Goal: Task Accomplishment & Management: Use online tool/utility

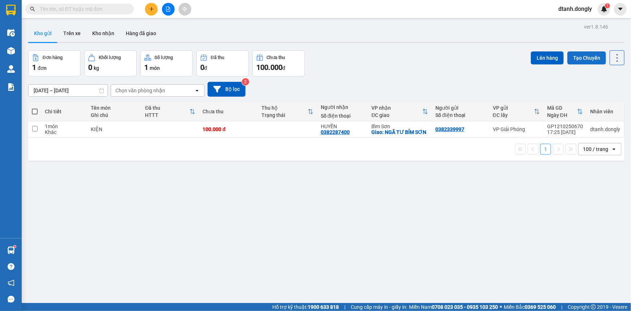
click at [583, 56] on button "Tạo Chuyến" at bounding box center [587, 57] width 39 height 13
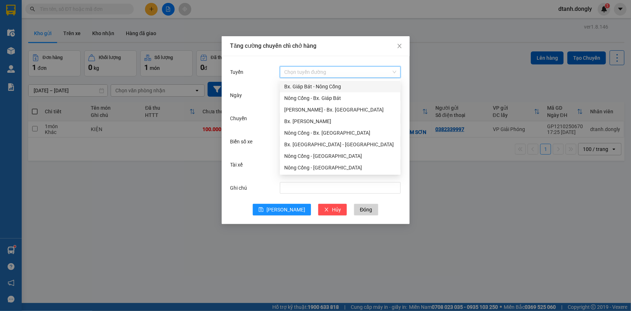
click at [317, 71] on input "Tuyến" at bounding box center [337, 72] width 107 height 11
drag, startPoint x: 348, startPoint y: 84, endPoint x: 344, endPoint y: 83, distance: 4.7
click at [348, 84] on div "Bx. Giáp Bát - Nông Cống" at bounding box center [340, 87] width 112 height 8
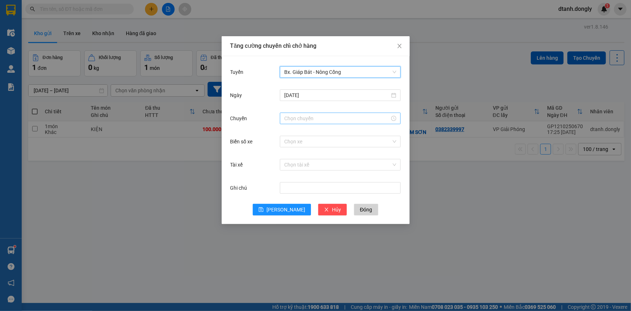
click at [319, 119] on input "Chuyến" at bounding box center [337, 118] width 106 height 8
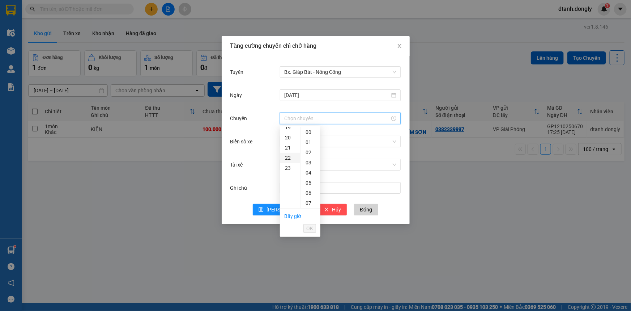
scroll to position [164, 0]
click at [289, 151] on div "18" at bounding box center [290, 150] width 20 height 10
click at [309, 192] on div "45" at bounding box center [311, 194] width 20 height 10
type input "18:45"
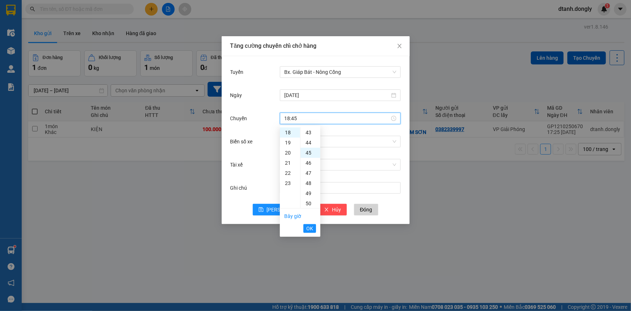
scroll to position [456, 0]
click at [310, 231] on span "OK" at bounding box center [309, 228] width 7 height 8
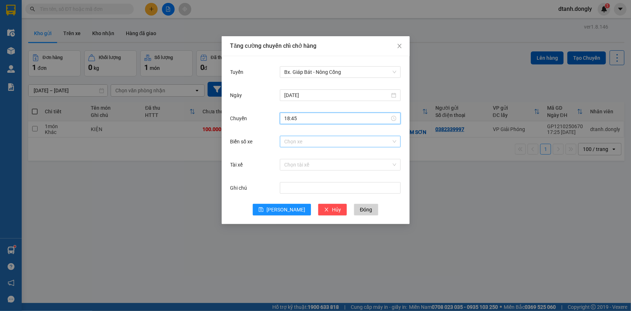
click at [317, 139] on input "Biển số xe" at bounding box center [337, 141] width 107 height 11
type input "90"
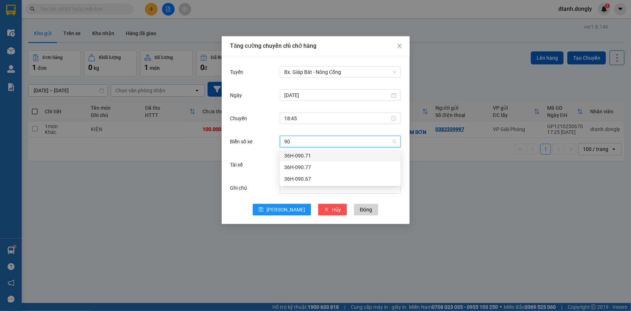
click at [315, 154] on div "36H-090.71" at bounding box center [340, 156] width 112 height 8
click at [316, 162] on input "Tài xế" at bounding box center [337, 164] width 107 height 11
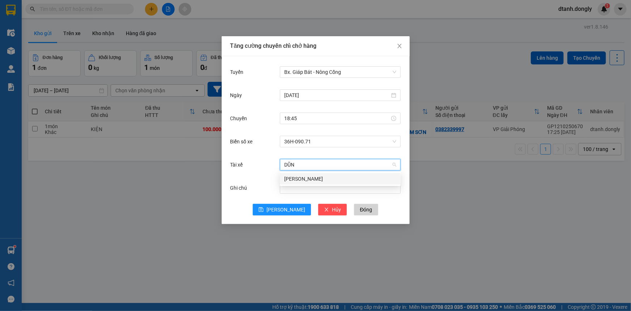
type input "DŨNG"
click at [319, 177] on div "[PERSON_NAME]" at bounding box center [340, 179] width 112 height 8
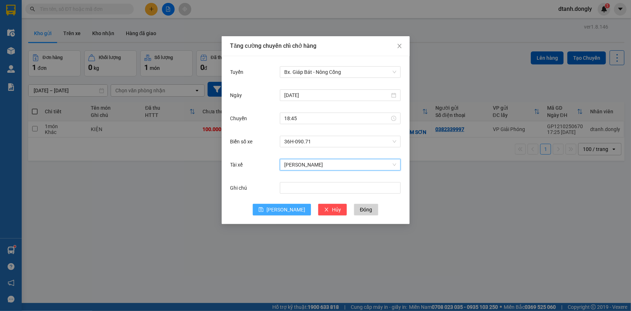
click at [277, 206] on button "[PERSON_NAME]" at bounding box center [282, 210] width 58 height 12
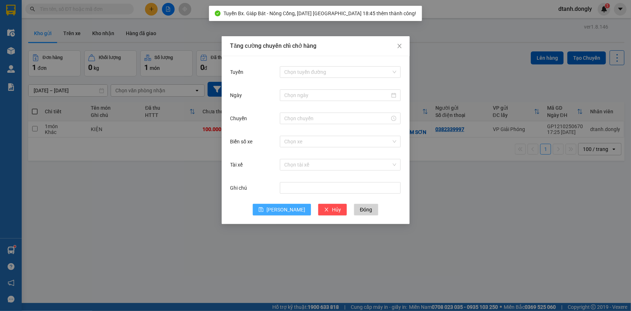
drag, startPoint x: 137, startPoint y: 257, endPoint x: 104, endPoint y: 189, distance: 75.7
click at [133, 250] on div "Tăng cường chuyến chỉ chở hàng Tuyến Chọn tuyến đường Ngày Chuyến Biển số xe Ch…" at bounding box center [315, 155] width 631 height 311
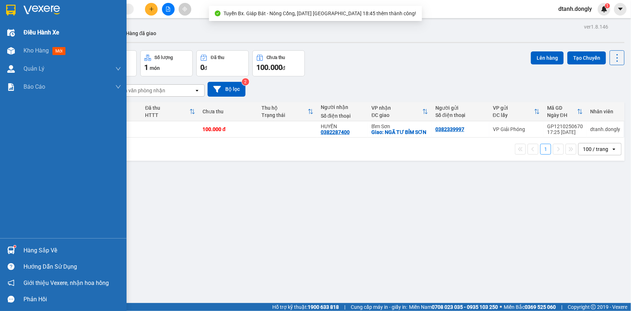
click at [30, 33] on span "Điều hành xe" at bounding box center [42, 32] width 36 height 9
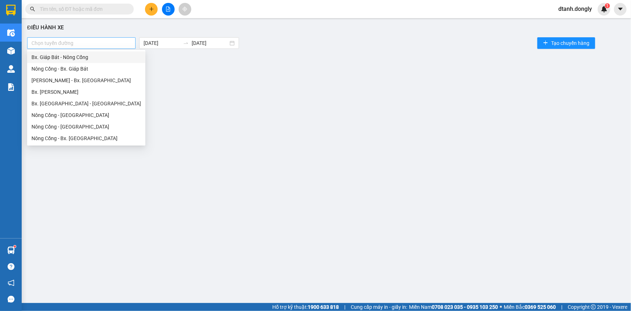
click at [63, 40] on div at bounding box center [81, 43] width 105 height 9
click at [87, 58] on div "Bx. Giáp Bát - Nông Cống" at bounding box center [86, 57] width 110 height 8
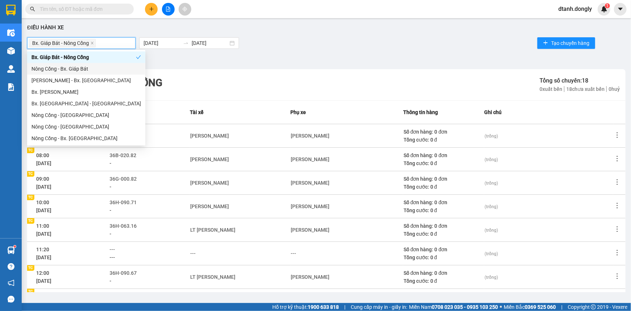
scroll to position [96, 0]
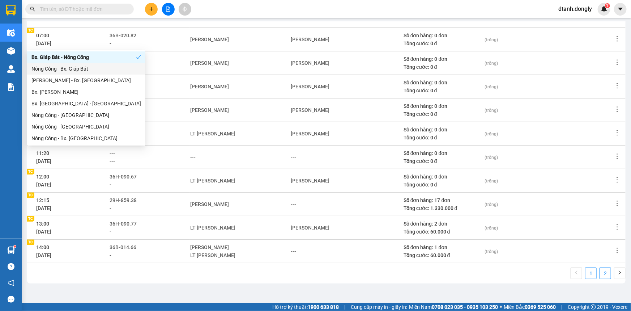
click at [603, 275] on link "2" at bounding box center [605, 273] width 11 height 11
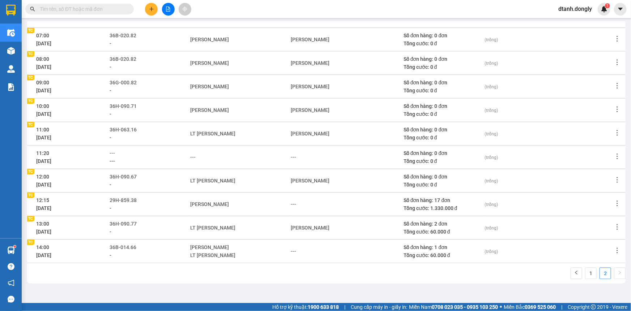
scroll to position [49, 0]
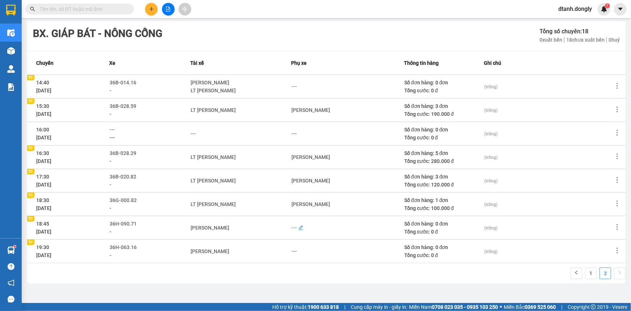
click at [293, 227] on div "---" at bounding box center [294, 228] width 5 height 8
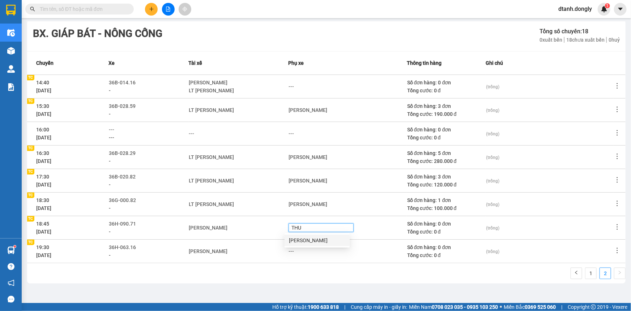
type input "THUẾ"
click at [332, 239] on div "[PERSON_NAME]" at bounding box center [317, 240] width 56 height 8
click at [166, 289] on div "Điều hành xe Bx. Giáp Bát - Nông Cống [DATE] [DATE] Tạo chuyến hàng Bộ lọc Bx. …" at bounding box center [326, 157] width 602 height 270
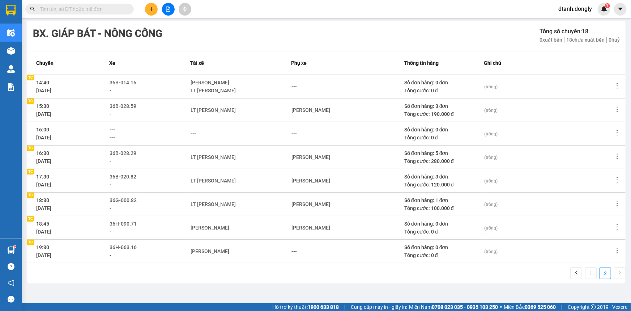
click at [109, 282] on div "1 2" at bounding box center [326, 275] width 599 height 16
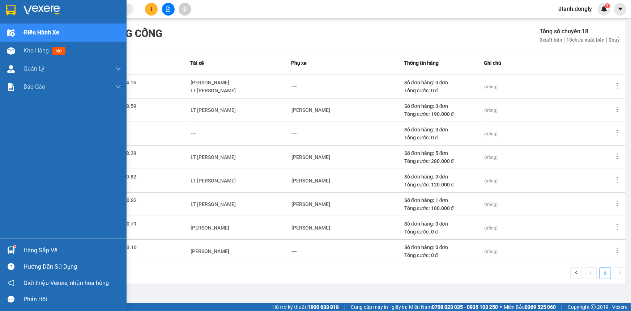
click at [9, 15] on div at bounding box center [11, 10] width 13 height 13
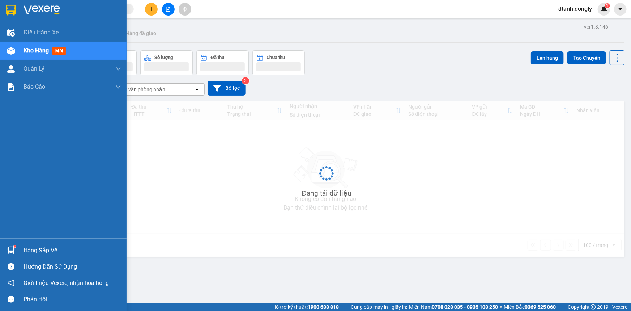
click at [31, 49] on span "Kho hàng" at bounding box center [36, 50] width 25 height 7
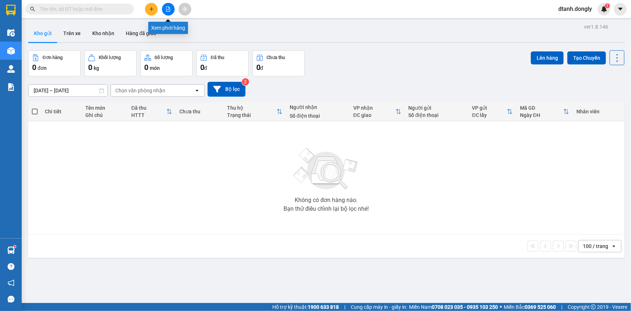
click at [165, 10] on button at bounding box center [168, 9] width 13 height 13
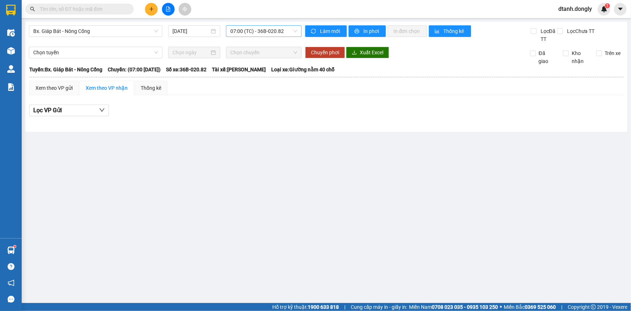
click at [261, 30] on span "07:00 (TC) - 36B-020.82" at bounding box center [264, 31] width 67 height 11
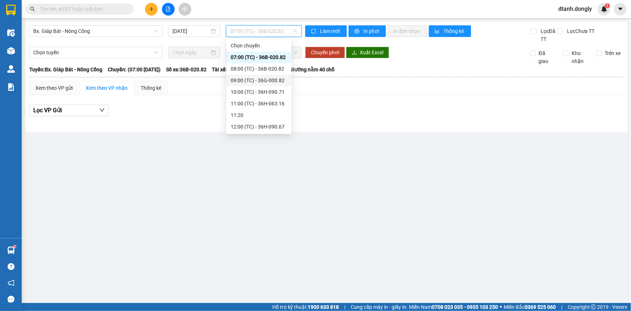
scroll to position [127, 0]
click at [258, 104] on div "18:30 (TC) - 36G-000.82" at bounding box center [259, 104] width 56 height 8
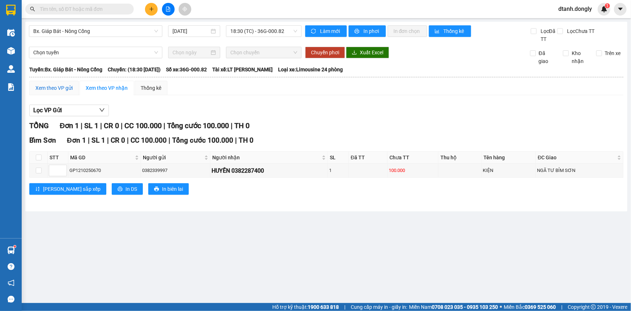
click at [62, 88] on div "Xem theo VP gửi" at bounding box center [53, 88] width 37 height 8
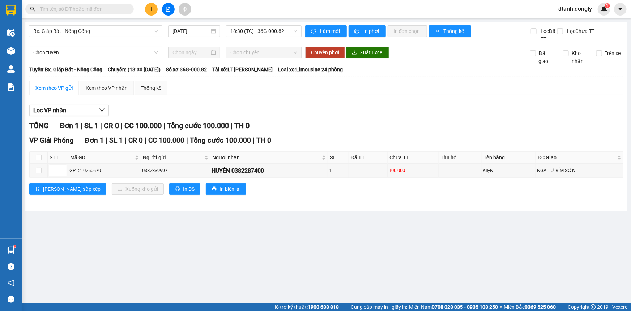
click at [231, 239] on main "Bx. Giáp Bát - Nông Cống [DATE] 18:30 (TC) - 36G-000.82 Làm mới In phơi In đơn …" at bounding box center [315, 151] width 631 height 303
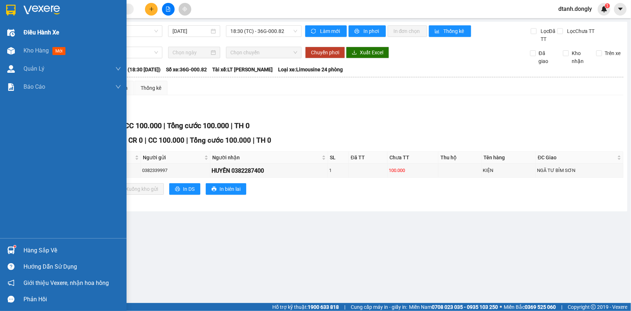
click at [14, 29] on img at bounding box center [11, 33] width 8 height 8
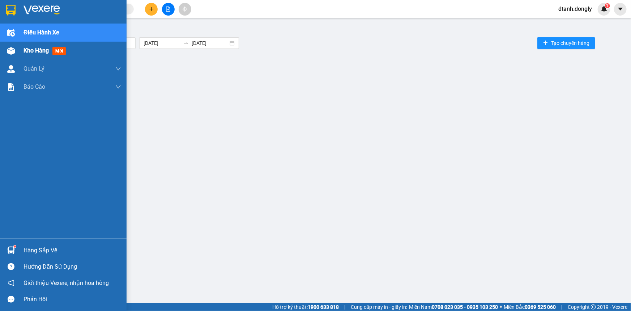
click at [27, 51] on span "Kho hàng" at bounding box center [36, 50] width 25 height 7
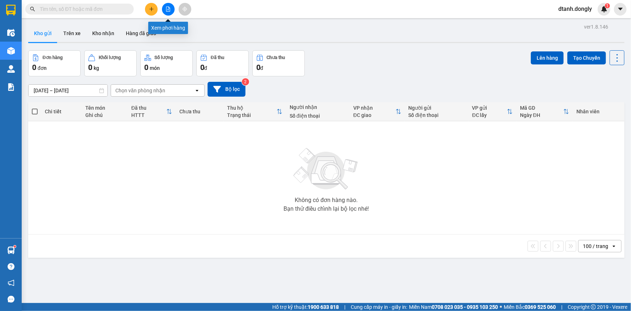
click at [168, 12] on button at bounding box center [168, 9] width 13 height 13
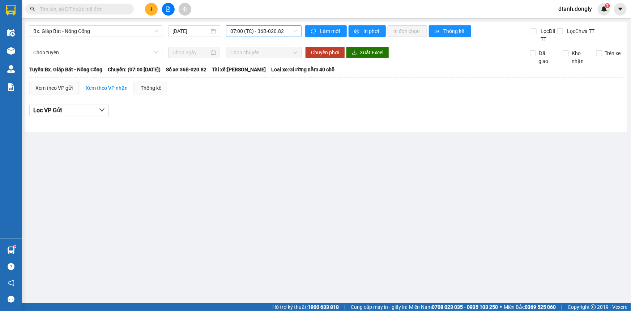
click at [264, 32] on span "07:00 (TC) - 36B-020.82" at bounding box center [264, 31] width 67 height 11
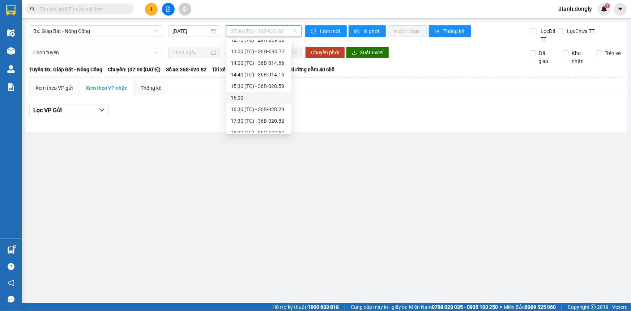
scroll to position [127, 0]
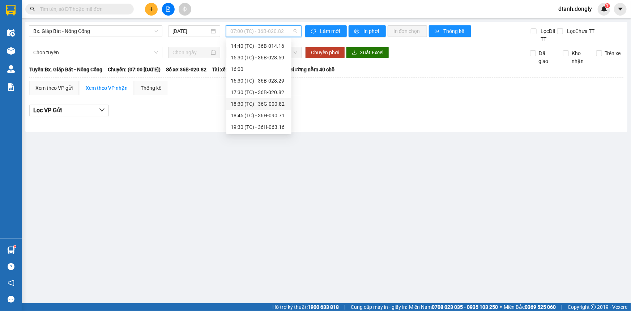
click at [271, 104] on div "18:30 (TC) - 36G-000.82" at bounding box center [259, 104] width 56 height 8
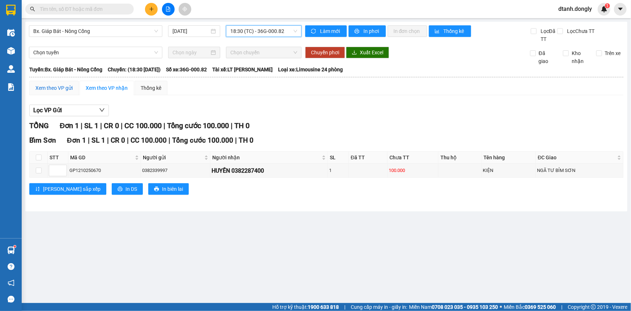
click at [65, 90] on div "Xem theo VP gửi" at bounding box center [53, 88] width 37 height 8
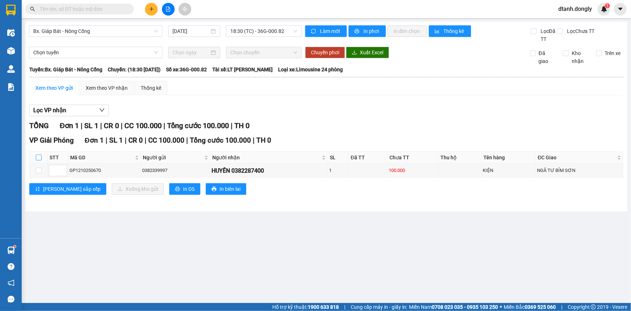
click at [37, 158] on input "checkbox" at bounding box center [39, 158] width 6 height 6
checkbox input "true"
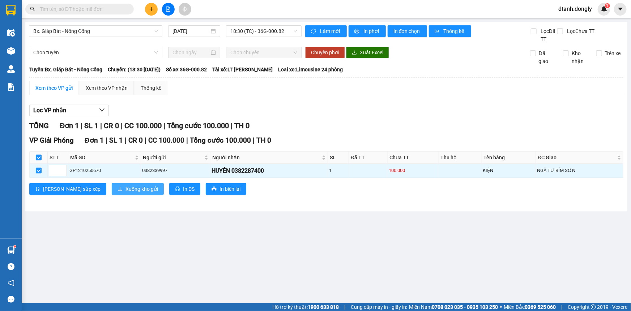
click at [126, 191] on span "Xuống kho gửi" at bounding box center [142, 189] width 33 height 8
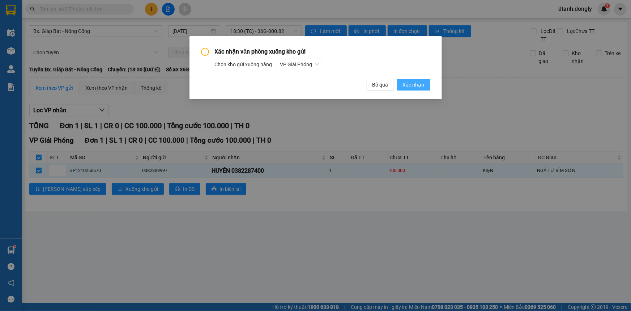
click at [421, 86] on span "Xác nhận" at bounding box center [414, 85] width 22 height 8
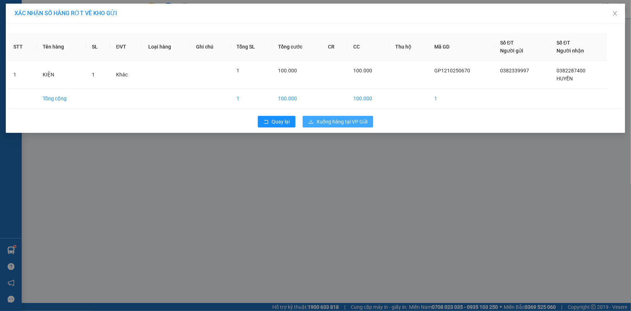
click at [332, 123] on span "Xuống hàng tại VP Gửi" at bounding box center [342, 122] width 51 height 8
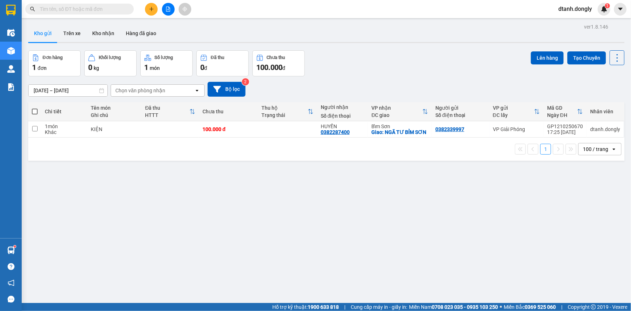
click at [35, 112] on span at bounding box center [35, 112] width 6 height 6
click at [35, 108] on input "checkbox" at bounding box center [35, 108] width 0 height 0
checkbox input "true"
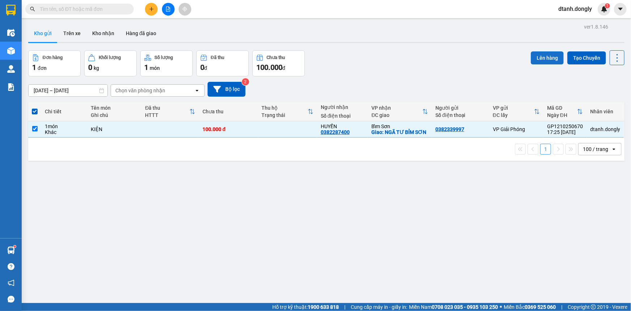
click at [537, 55] on button "Lên hàng" at bounding box center [547, 57] width 33 height 13
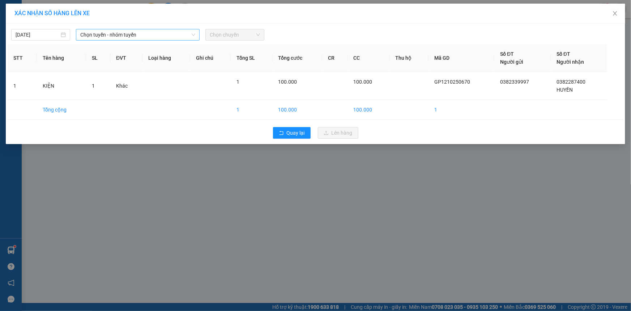
click at [156, 33] on span "Chọn tuyến - nhóm tuyến" at bounding box center [137, 34] width 115 height 11
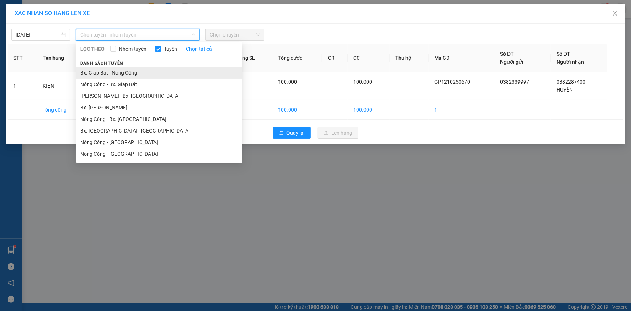
click at [170, 75] on li "Bx. Giáp Bát - Nông Cống" at bounding box center [159, 73] width 166 height 12
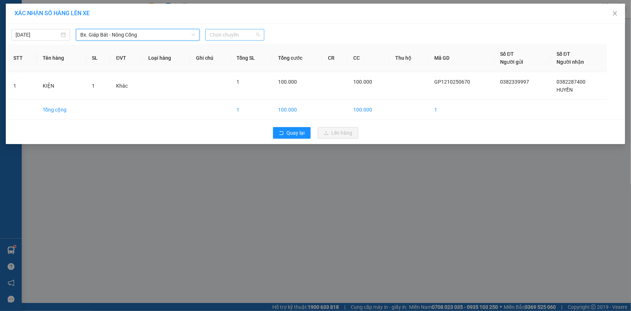
click at [248, 36] on span "Chọn chuyến" at bounding box center [235, 34] width 50 height 11
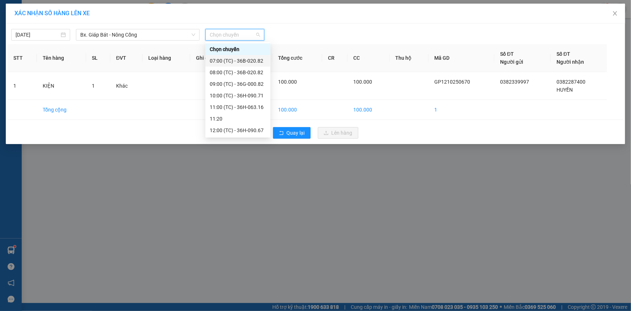
scroll to position [127, 0]
click at [244, 119] on div "18:45 (TC) - 36H-090.71" at bounding box center [238, 119] width 56 height 8
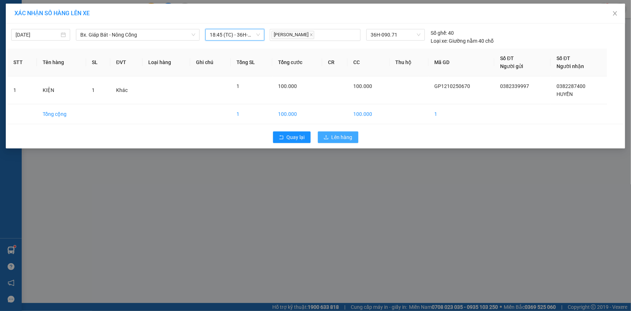
click at [341, 136] on span "Lên hàng" at bounding box center [342, 137] width 21 height 8
